Goal: Task Accomplishment & Management: Use online tool/utility

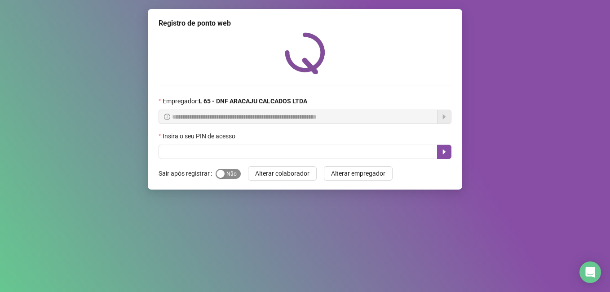
click at [227, 171] on span "Sim Não" at bounding box center [228, 174] width 25 height 10
click at [226, 171] on span "Sim Não" at bounding box center [228, 174] width 25 height 10
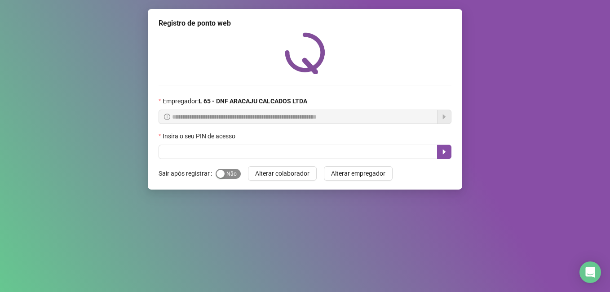
click at [226, 171] on span "Sim Não" at bounding box center [228, 174] width 25 height 10
click at [219, 174] on div "button" at bounding box center [220, 174] width 8 height 8
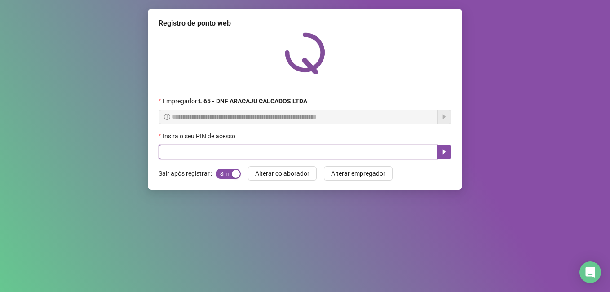
drag, startPoint x: 223, startPoint y: 154, endPoint x: 239, endPoint y: 180, distance: 30.3
click at [223, 156] on input "text" at bounding box center [298, 152] width 279 height 14
type input "*****"
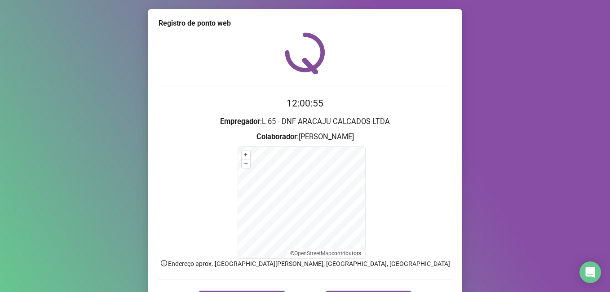
scroll to position [56, 0]
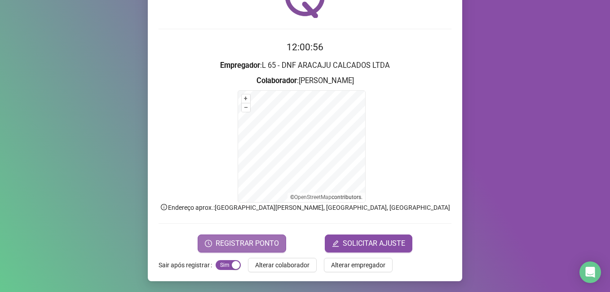
click at [220, 245] on span "REGISTRAR PONTO" at bounding box center [247, 243] width 63 height 11
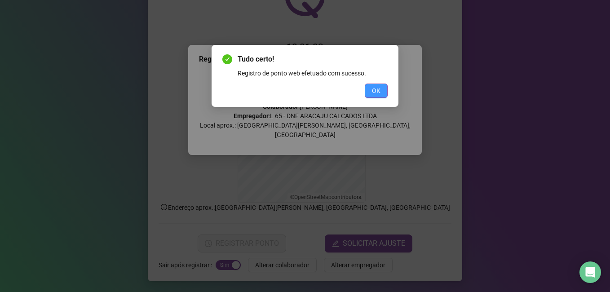
click at [313, 89] on span "OK" at bounding box center [376, 91] width 9 height 10
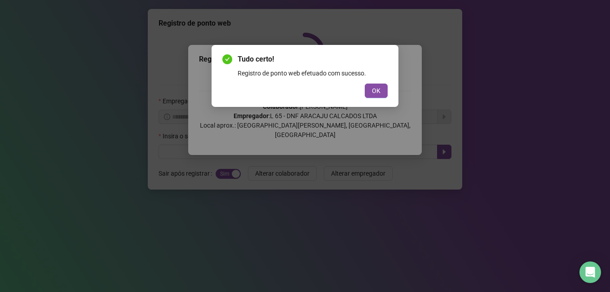
scroll to position [0, 0]
